Goal: Transaction & Acquisition: Obtain resource

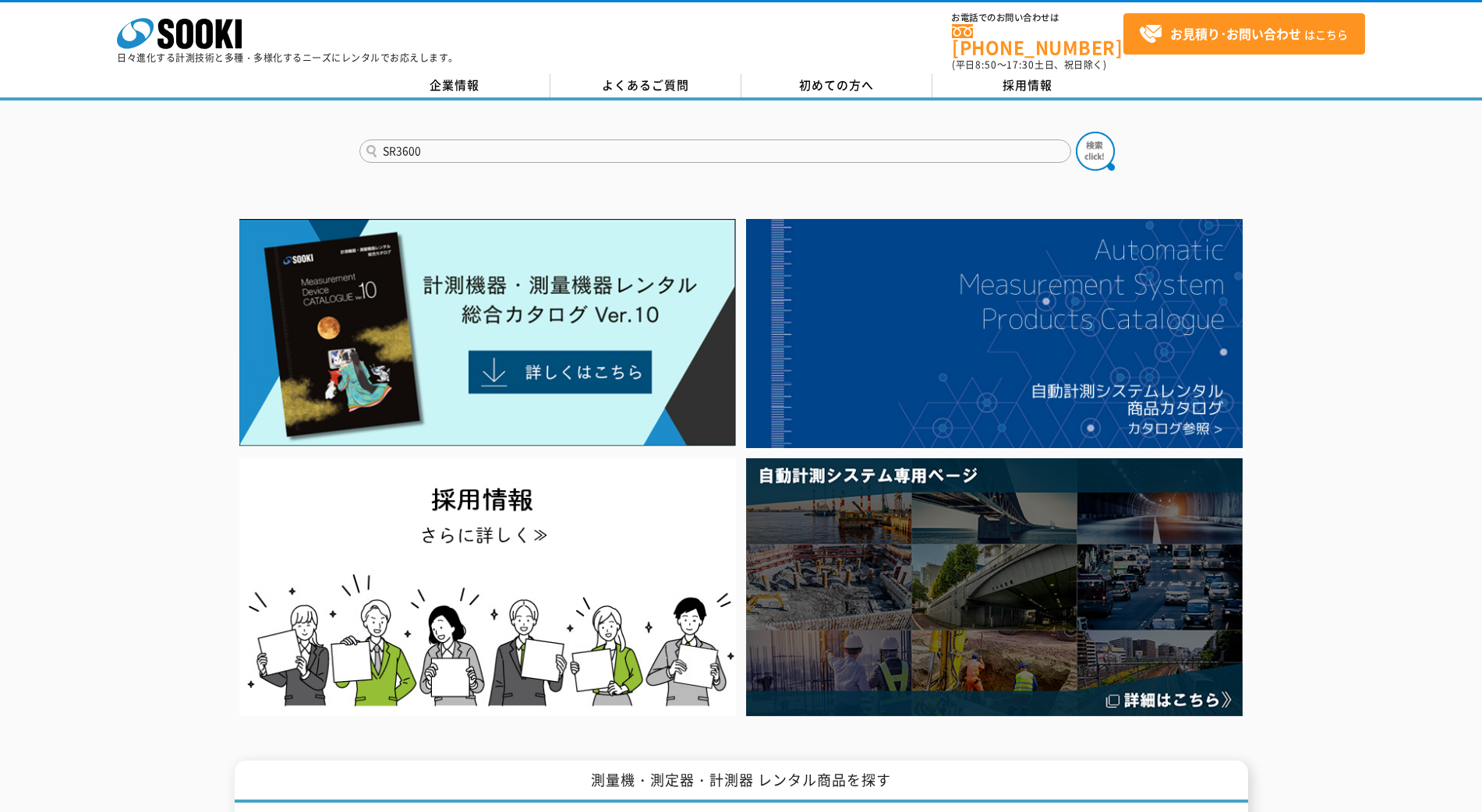
type input "SR3600"
click at [1076, 132] on button at bounding box center [1095, 151] width 39 height 39
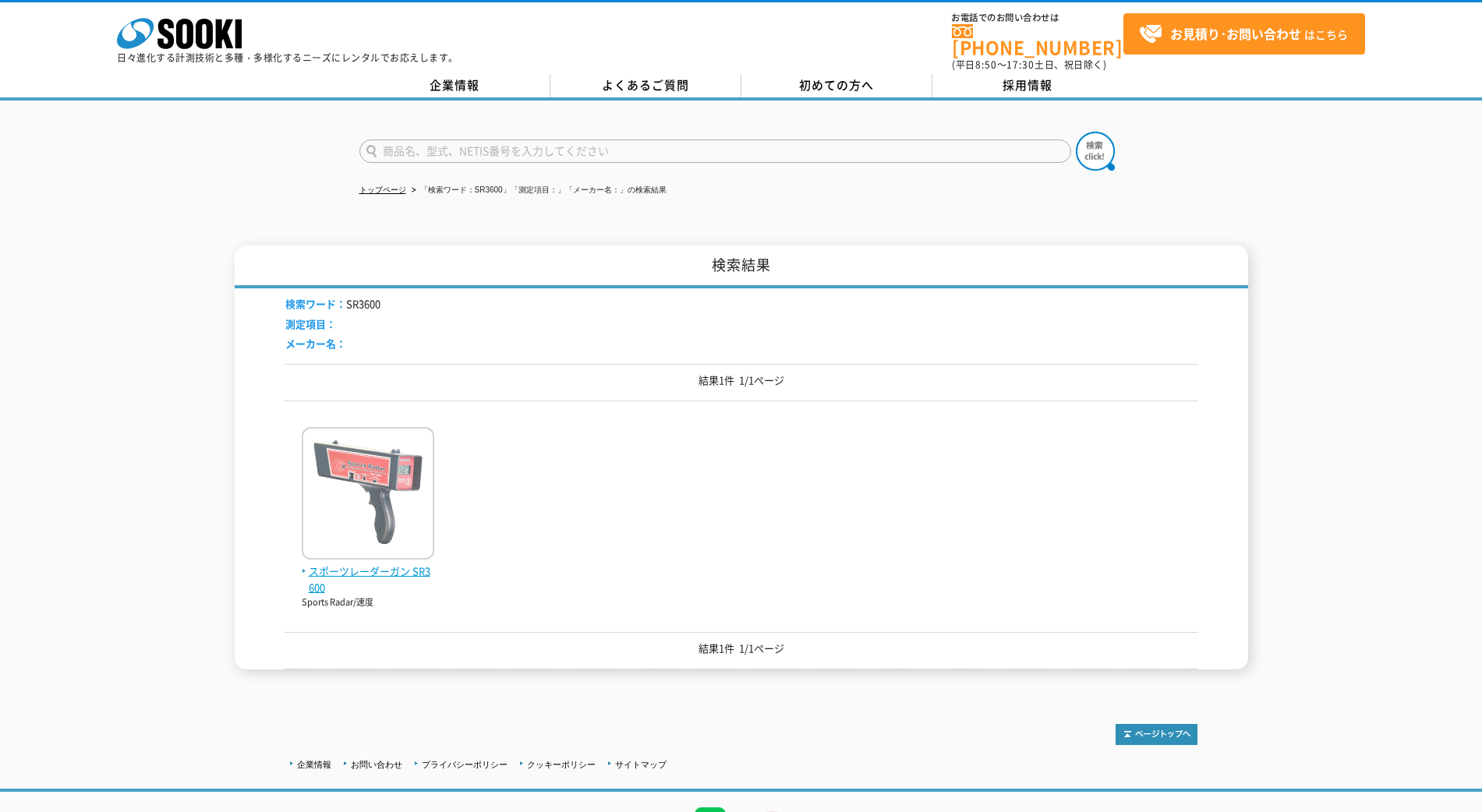
click at [394, 500] on img at bounding box center [368, 495] width 133 height 137
